Goal: Information Seeking & Learning: Learn about a topic

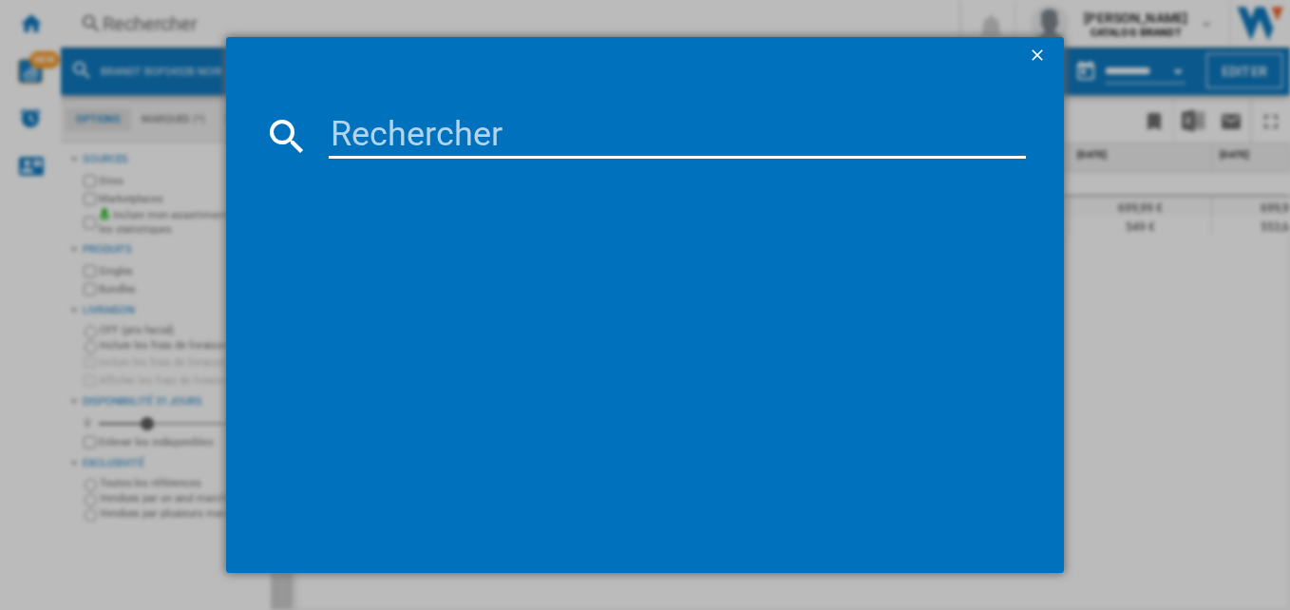
click at [497, 122] on input at bounding box center [678, 136] width 698 height 46
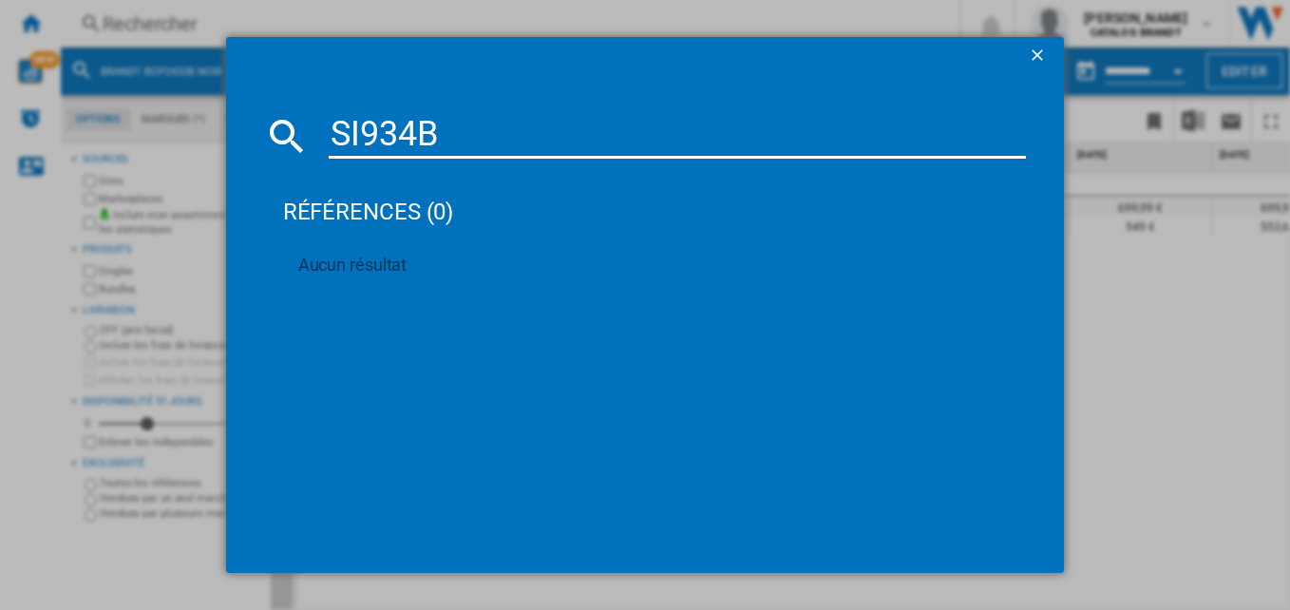
type input "SI934B"
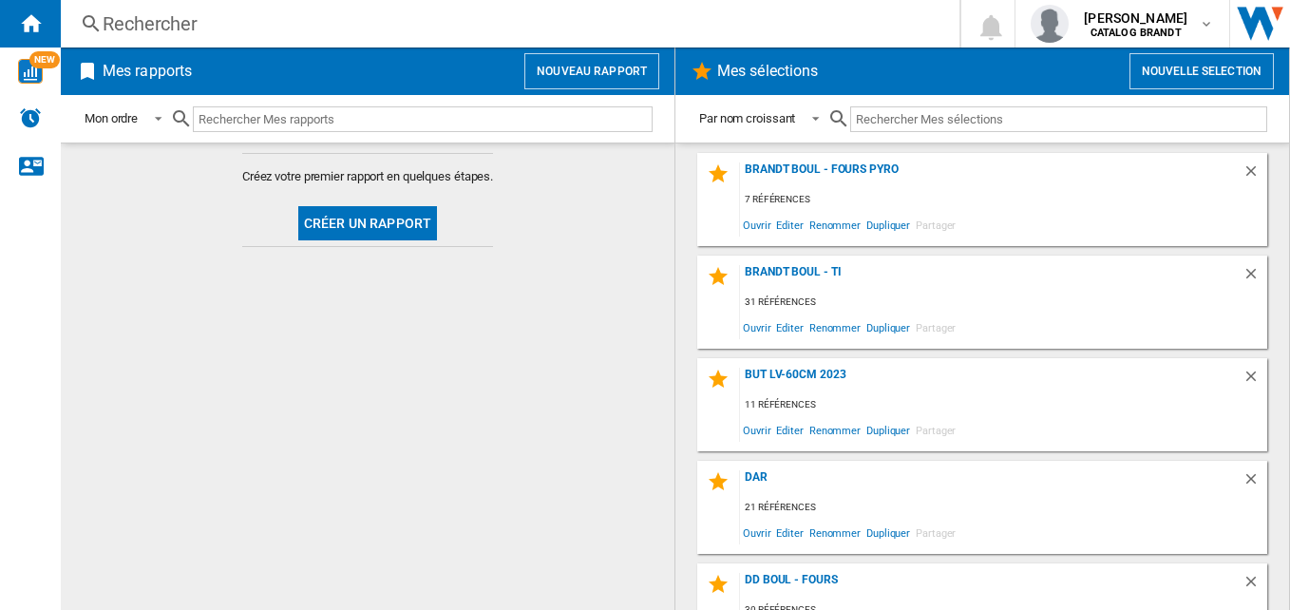
click at [311, 35] on div "Rechercher" at bounding box center [506, 23] width 807 height 27
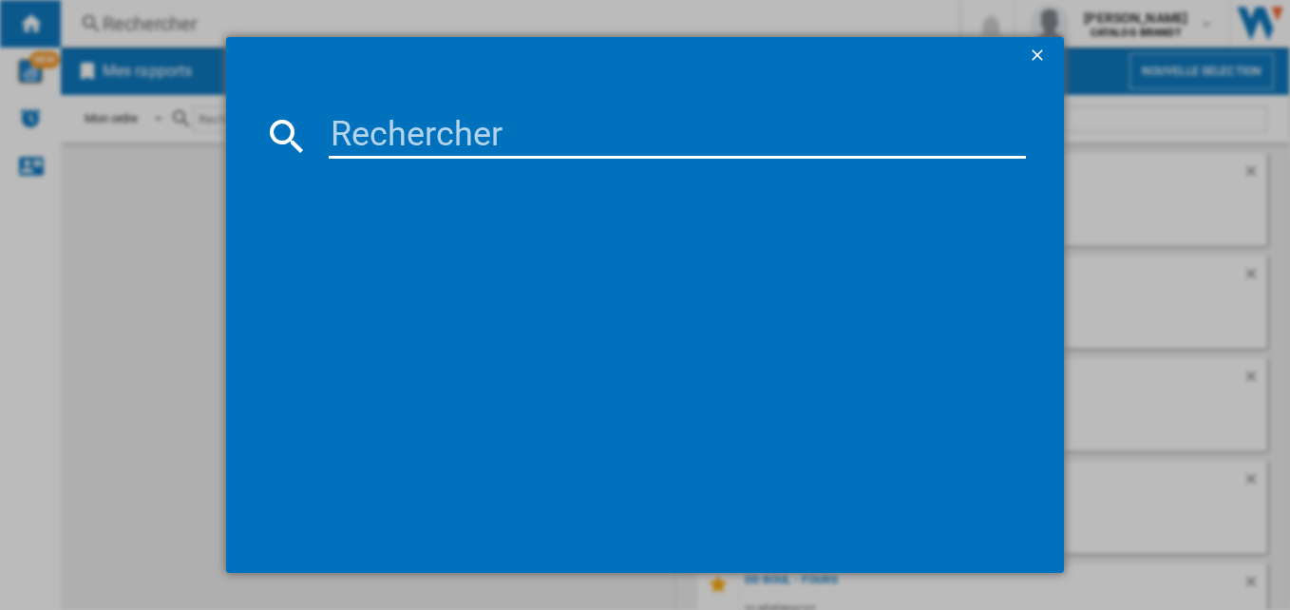
click at [512, 136] on input at bounding box center [678, 136] width 698 height 46
paste input "SI934B"
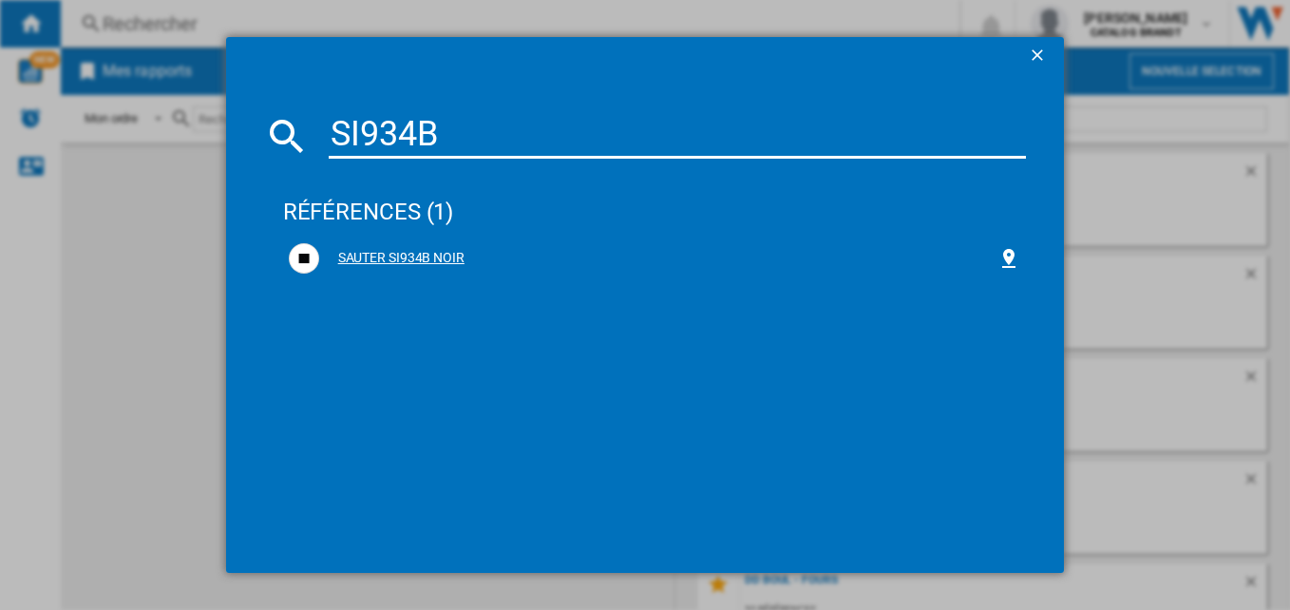
type input "SI934B"
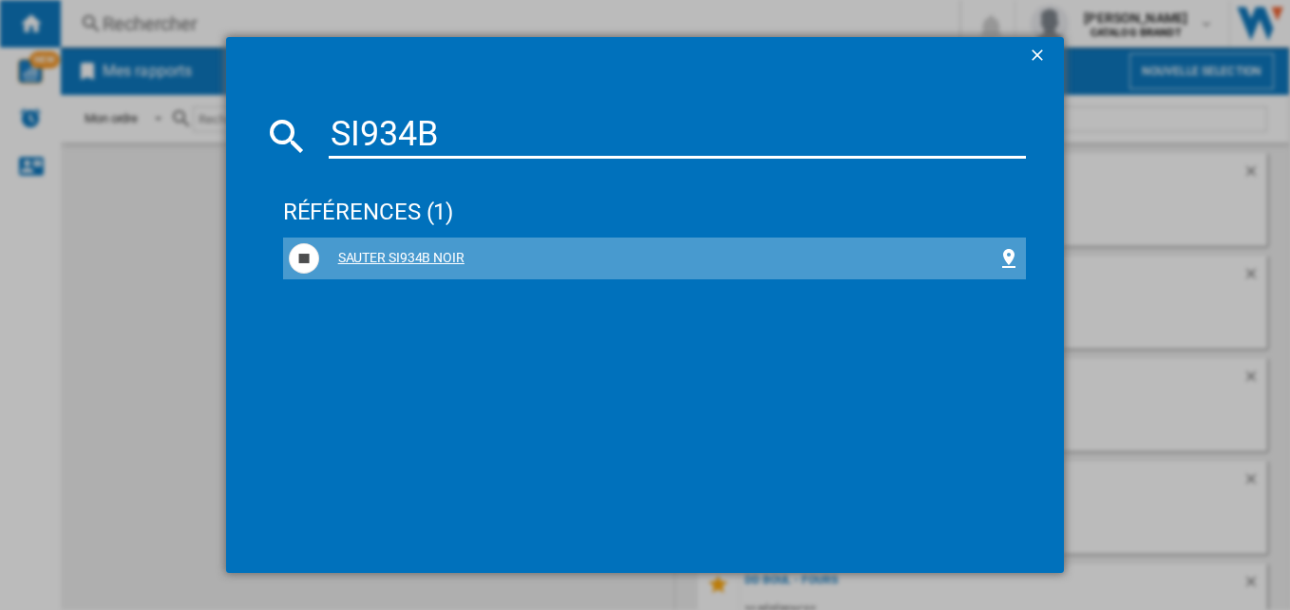
click at [384, 257] on div "SAUTER SI934B NOIR" at bounding box center [658, 258] width 679 height 19
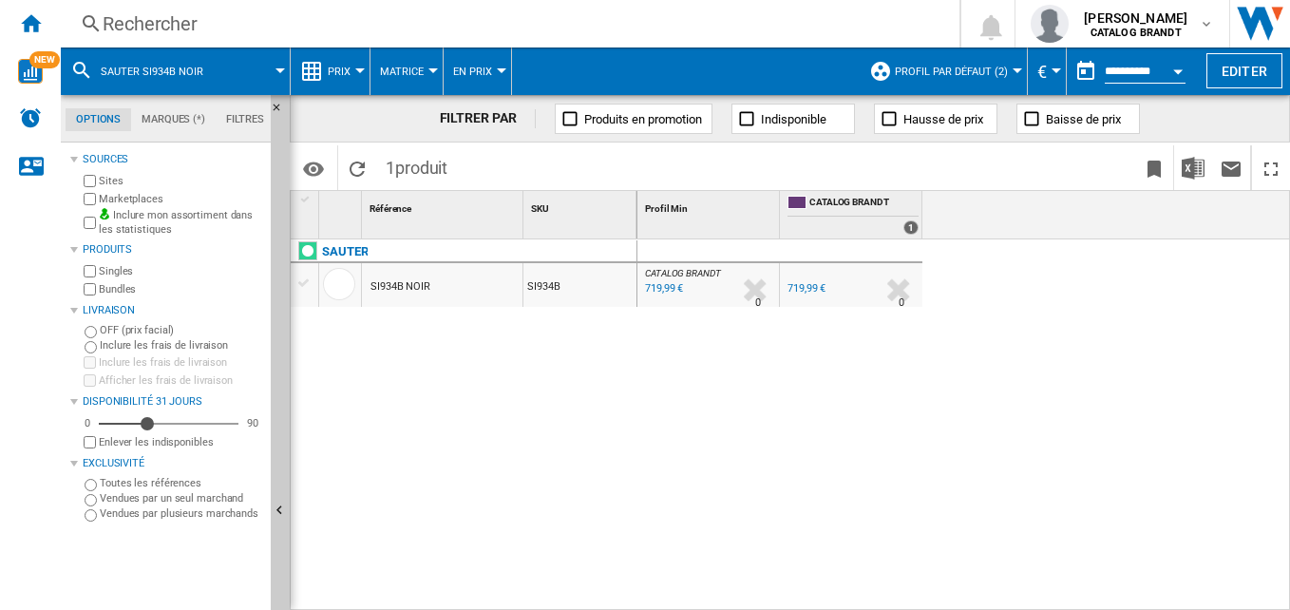
click at [351, 62] on button "Prix" at bounding box center [344, 70] width 32 height 47
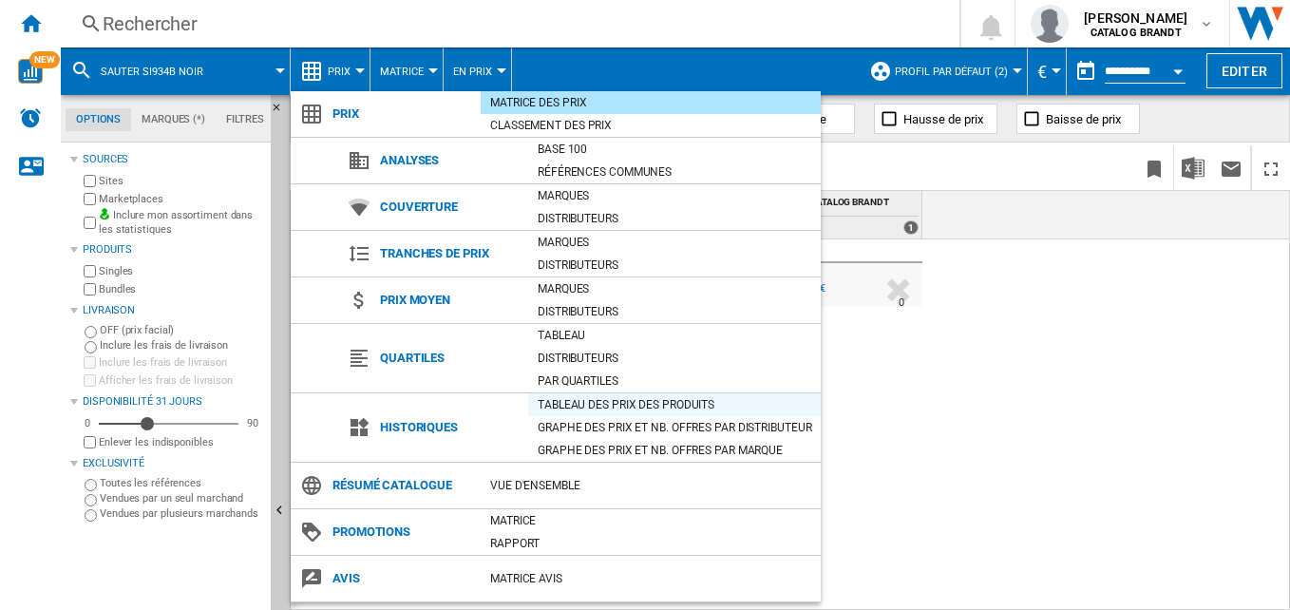
click at [654, 396] on div "Tableau des prix des produits" at bounding box center [674, 404] width 293 height 19
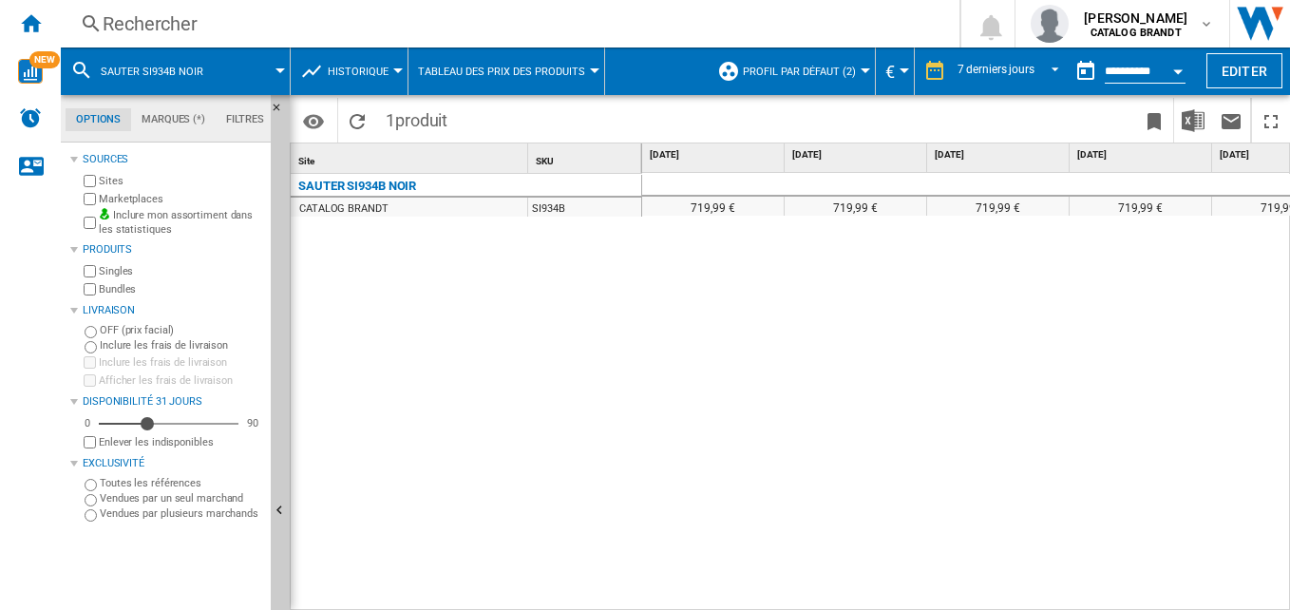
click at [117, 197] on label "Marketplaces" at bounding box center [181, 199] width 164 height 14
click at [831, 83] on button "Profil par défaut (2)" at bounding box center [804, 70] width 123 height 47
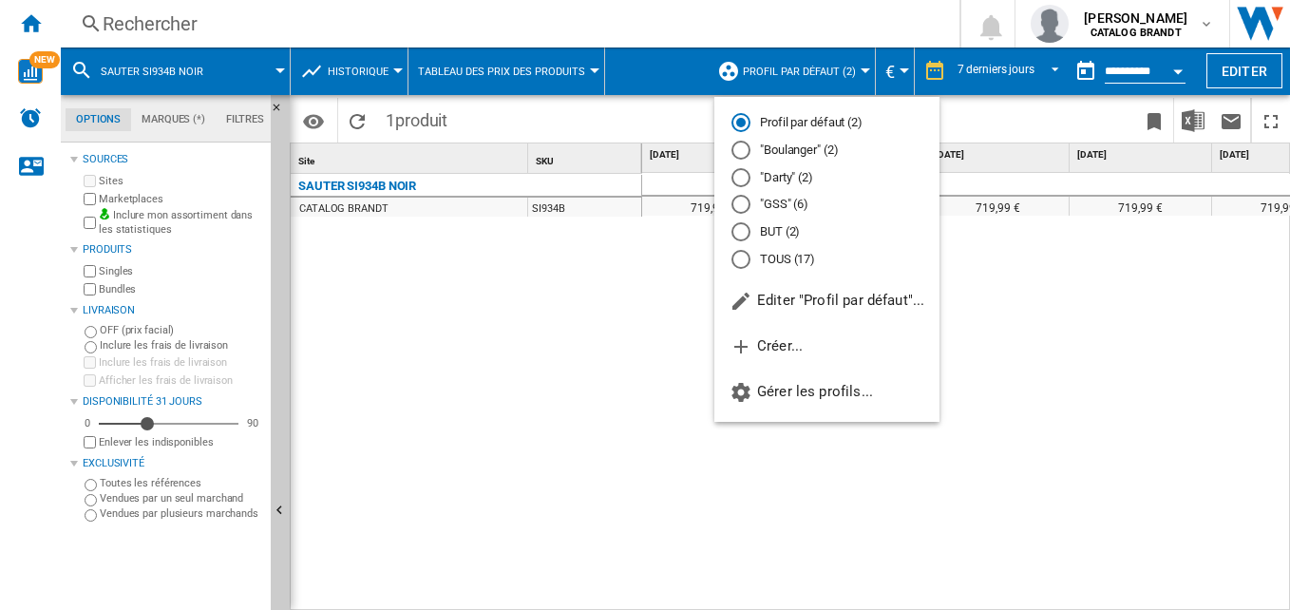
click at [788, 264] on md-radio-button "TOUS (17)" at bounding box center [826, 259] width 191 height 18
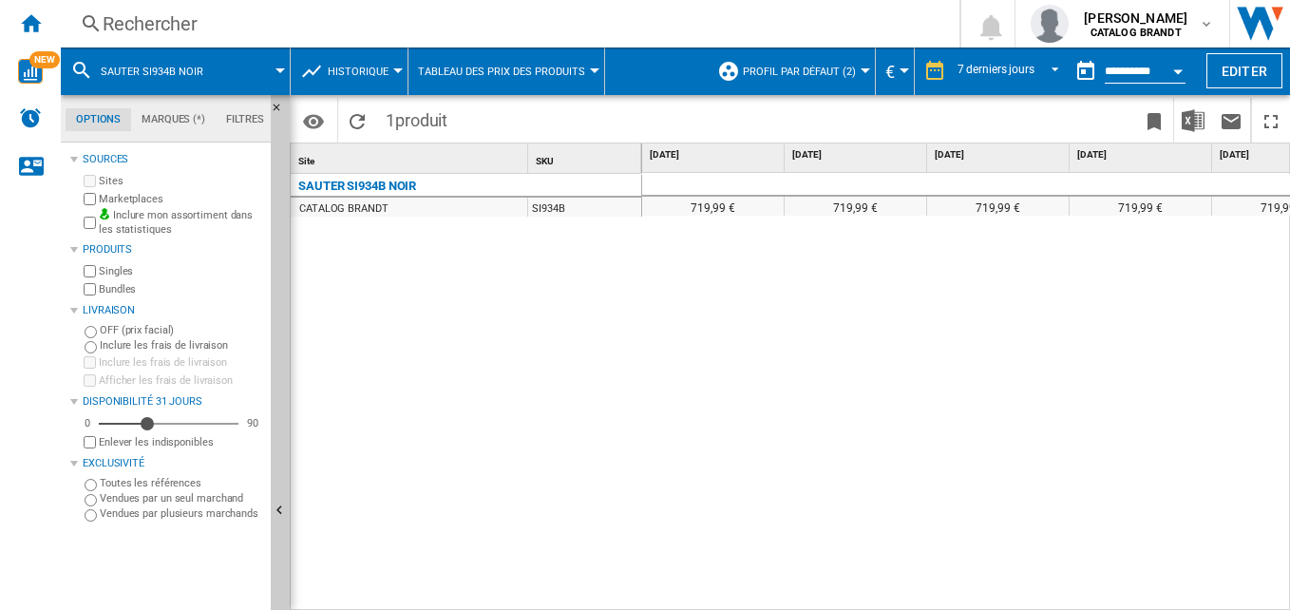
click at [1021, 318] on div "719,99 € 719,99 € 719,99 € 719,99 € 719,99 € 719,99 € 719,99 € 719,99 €" at bounding box center [966, 392] width 649 height 438
